Goal: Obtain resource: Obtain resource

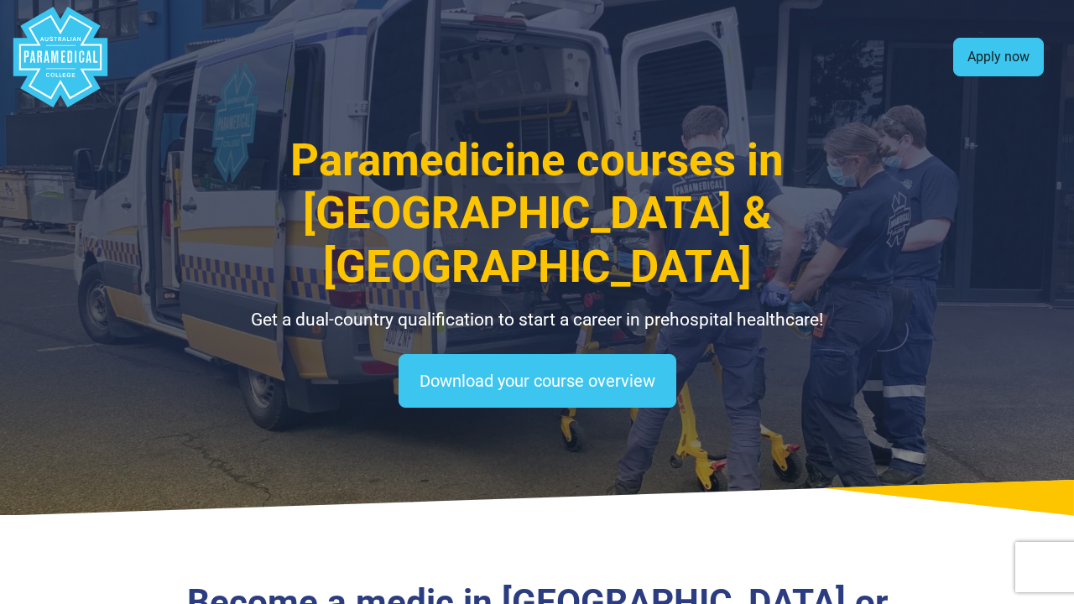
click at [1020, 57] on link "Apply now" at bounding box center [998, 57] width 91 height 39
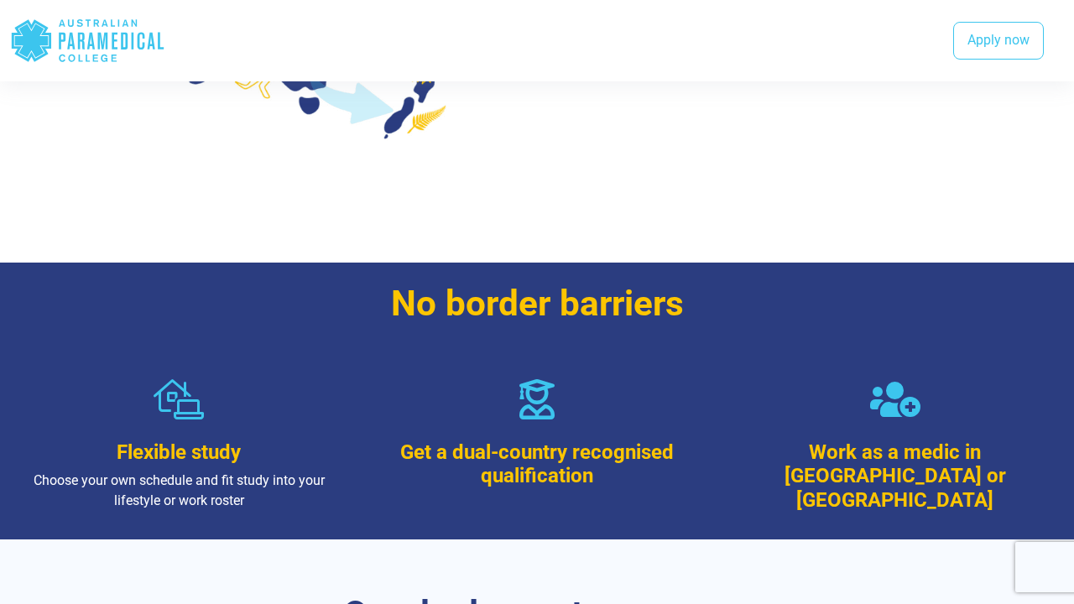
scroll to position [841, 0]
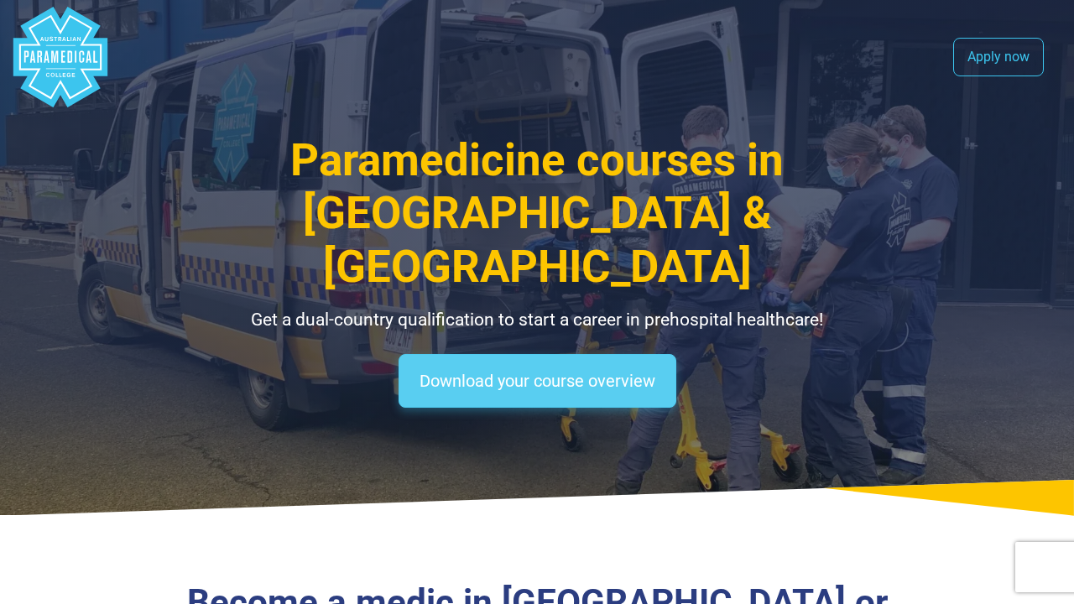
click at [628, 354] on link "Download your course overview" at bounding box center [537, 381] width 278 height 54
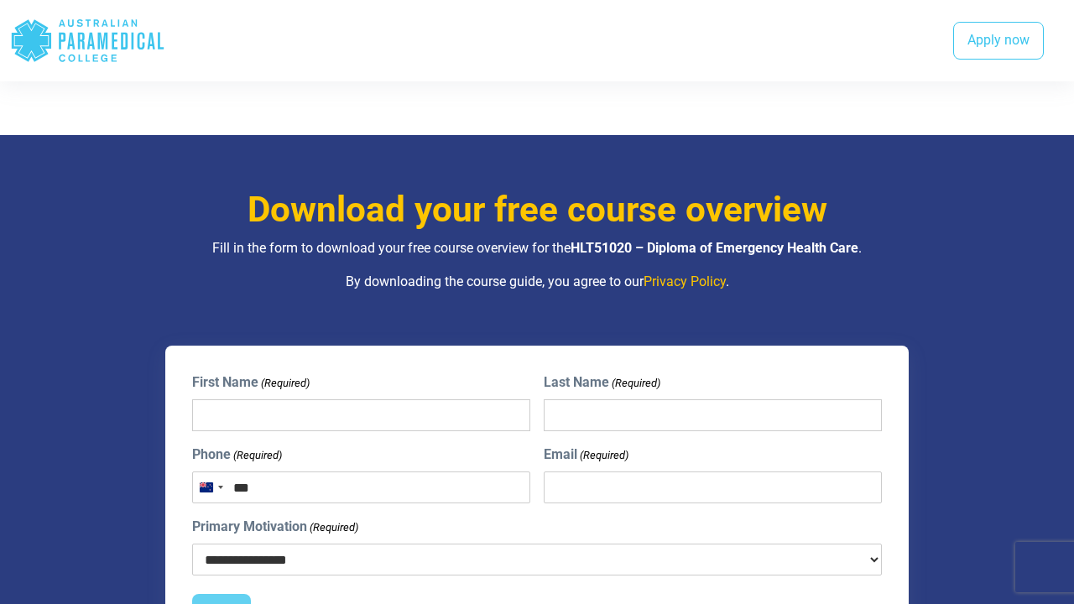
click at [488, 544] on select "**********" at bounding box center [537, 560] width 690 height 32
